Goal: Transaction & Acquisition: Purchase product/service

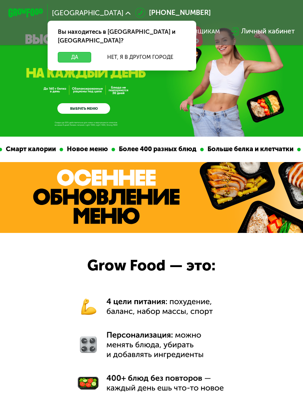
click at [76, 52] on button "Да" at bounding box center [74, 57] width 33 height 11
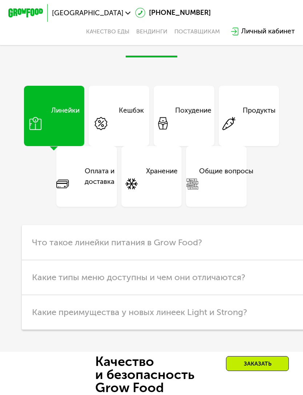
scroll to position [2341, 0]
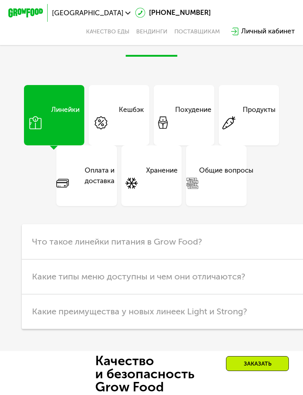
click at [23, 13] on img at bounding box center [25, 12] width 34 height 9
click at [28, 10] on img at bounding box center [25, 12] width 34 height 9
click at [89, 186] on div "Оплата и доставка" at bounding box center [99, 175] width 61 height 21
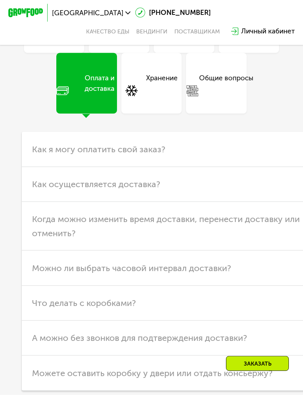
scroll to position [2466, 0]
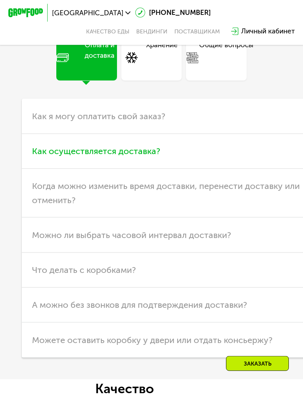
click at [273, 166] on h3 "Как осуществляется доставка?" at bounding box center [188, 151] width 332 height 35
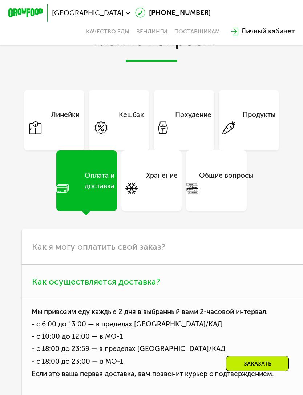
scroll to position [2336, 0]
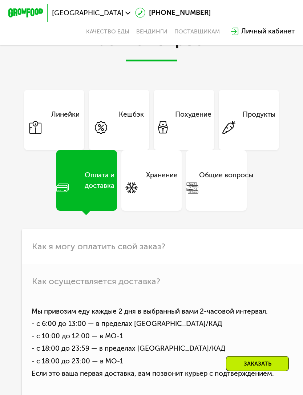
click at [190, 130] on div "Похудение" at bounding box center [193, 119] width 36 height 21
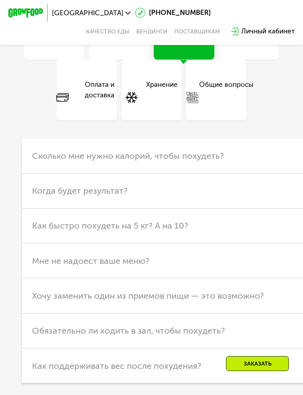
scroll to position [2430, 0]
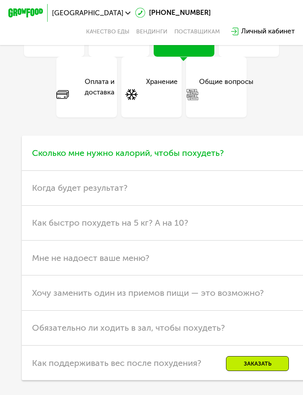
click at [213, 158] on span "Сколько мне нужно калорий, чтобы похудеть?" at bounding box center [128, 153] width 192 height 10
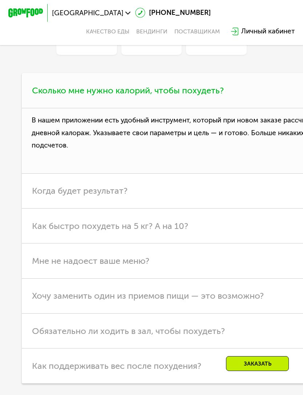
scroll to position [2516, 0]
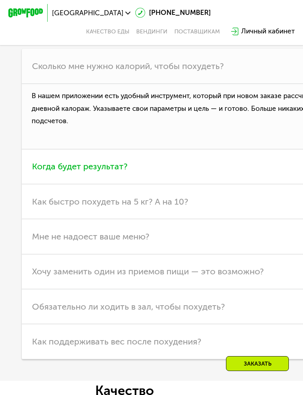
click at [114, 171] on span "Когда будет результат?" at bounding box center [79, 166] width 95 height 10
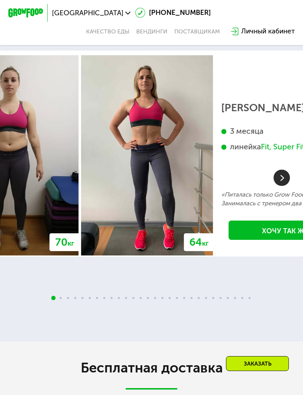
scroll to position [1687, 0]
click at [112, 32] on link "Качество еды" at bounding box center [107, 31] width 43 height 7
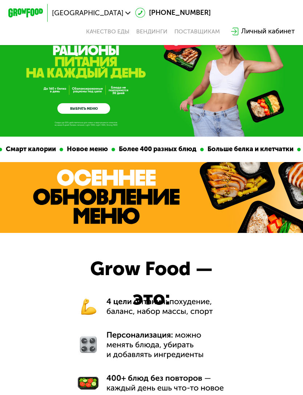
click at [96, 106] on link "ВЫБРАТЬ МЕНЮ" at bounding box center [83, 108] width 52 height 11
click at [100, 105] on link "ВЫБРАТЬ МЕНЮ" at bounding box center [83, 108] width 52 height 11
click at [89, 108] on link "ВЫБРАТЬ МЕНЮ" at bounding box center [83, 108] width 52 height 11
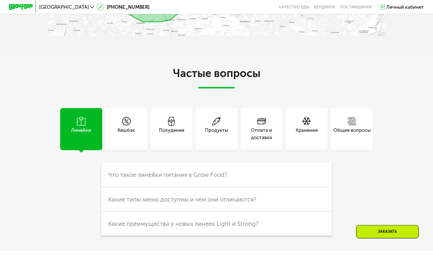
scroll to position [1289, 0]
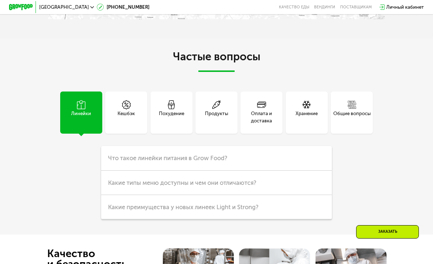
click at [179, 115] on div "Похудение" at bounding box center [171, 117] width 25 height 15
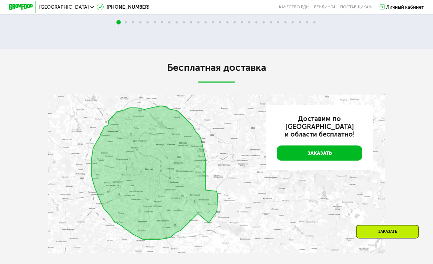
scroll to position [989, 0]
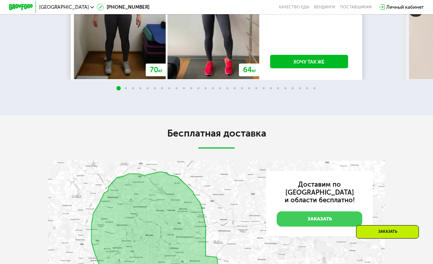
click at [302, 211] on link "Заказать" at bounding box center [320, 218] width 86 height 15
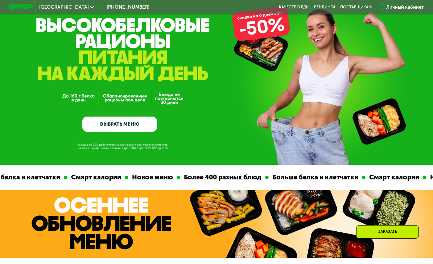
scroll to position [0, 0]
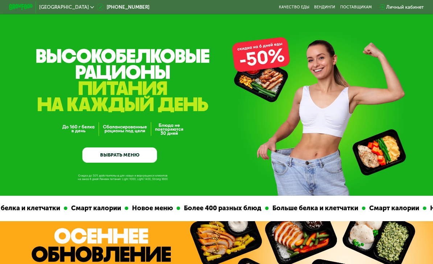
click at [132, 157] on link "ВЫБРАТЬ МЕНЮ" at bounding box center [119, 154] width 75 height 15
click at [147, 155] on link "ВЫБРАТЬ МЕНЮ" at bounding box center [119, 154] width 75 height 15
click at [149, 154] on link "ВЫБРАТЬ МЕНЮ" at bounding box center [119, 154] width 75 height 15
click at [130, 155] on link "ВЫБРАТЬ МЕНЮ" at bounding box center [119, 154] width 75 height 15
click at [142, 158] on link "ВЫБРАТЬ МЕНЮ" at bounding box center [119, 154] width 75 height 15
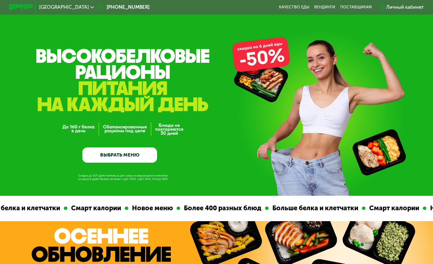
click at [302, 7] on div "Личный кабинет" at bounding box center [406, 7] width 38 height 7
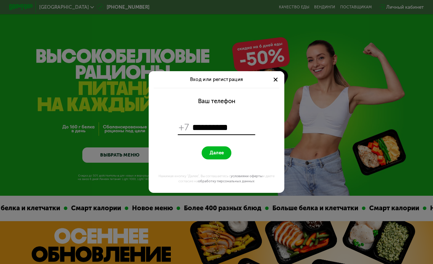
type input "**********"
click at [218, 152] on span "Далее" at bounding box center [217, 153] width 14 height 6
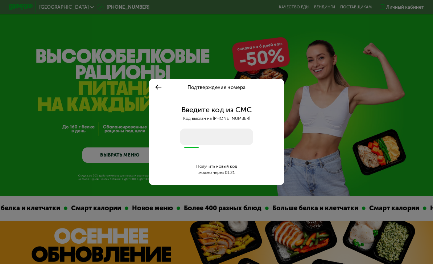
click at [235, 137] on input "number" at bounding box center [216, 137] width 73 height 17
type input "****"
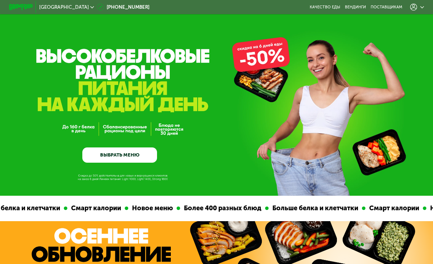
click at [302, 9] on icon at bounding box center [414, 7] width 7 height 7
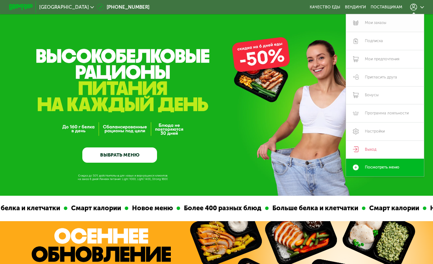
click at [302, 20] on link "Мои заказы" at bounding box center [385, 23] width 78 height 18
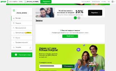
scroll to position [7, 0]
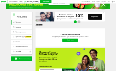
click at [25, 58] on span "Посмотреть меню" at bounding box center [25, 58] width 12 height 1
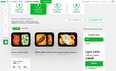
scroll to position [13, 0]
click at [98, 19] on button "Настроить меню" at bounding box center [95, 20] width 19 height 4
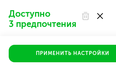
scroll to position [8, 0]
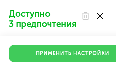
click at [105, 58] on button "Применить настройки" at bounding box center [73, 53] width 128 height 17
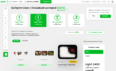
scroll to position [0, 0]
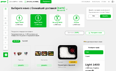
click at [79, 32] on span "21 сен, вс" at bounding box center [77, 33] width 4 height 2
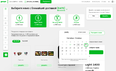
click at [78, 44] on div "19" at bounding box center [78, 44] width 4 height 3
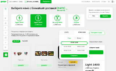
click at [71, 46] on div "07:00-09:00" at bounding box center [67, 46] width 13 height 3
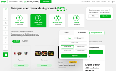
click at [78, 55] on button "Сохранить" at bounding box center [74, 55] width 27 height 3
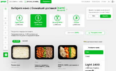
click at [24, 40] on span "сб 20.09" at bounding box center [25, 40] width 5 height 1
